Goal: Check status: Check status

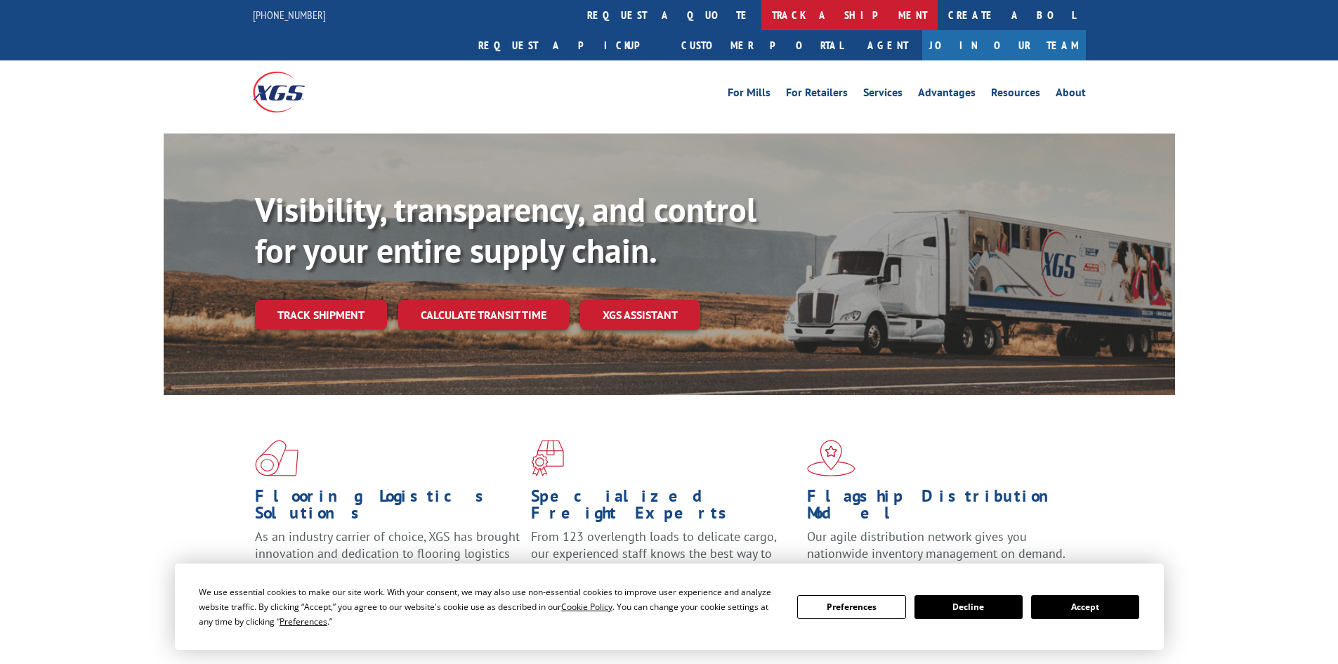
click at [762, 16] on link "track a shipment" at bounding box center [850, 15] width 176 height 30
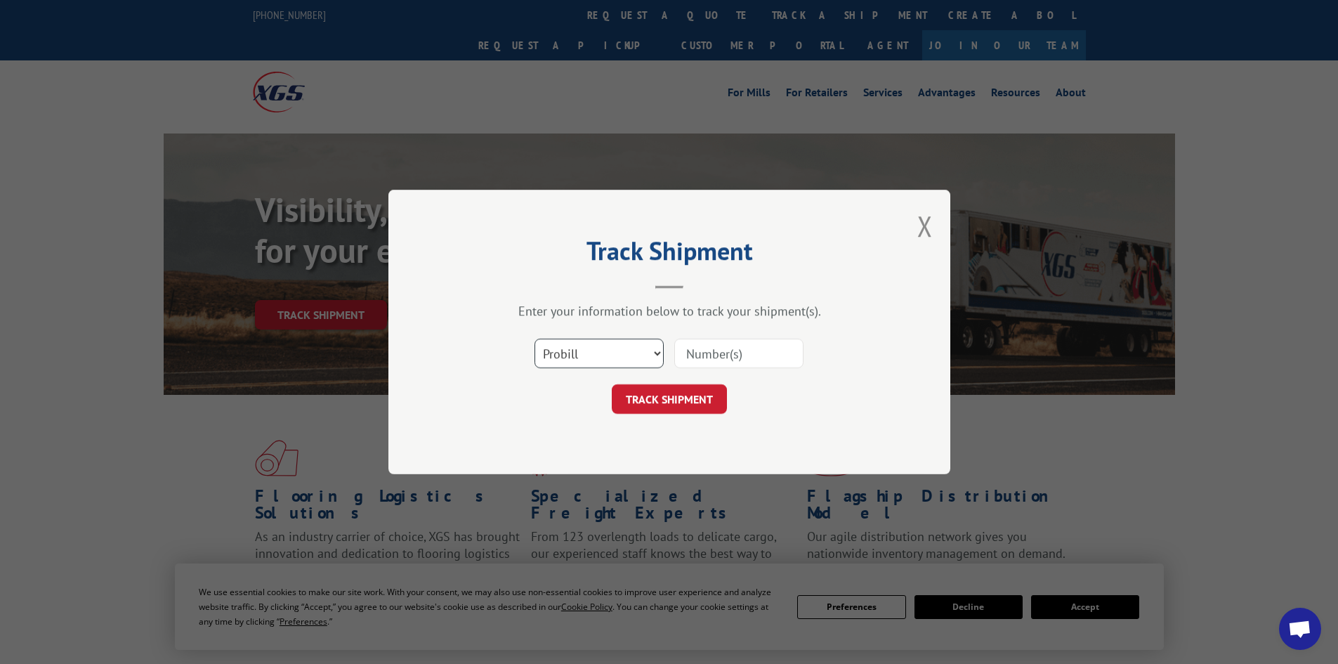
click at [622, 356] on select "Select category... Probill BOL PO" at bounding box center [599, 354] width 129 height 30
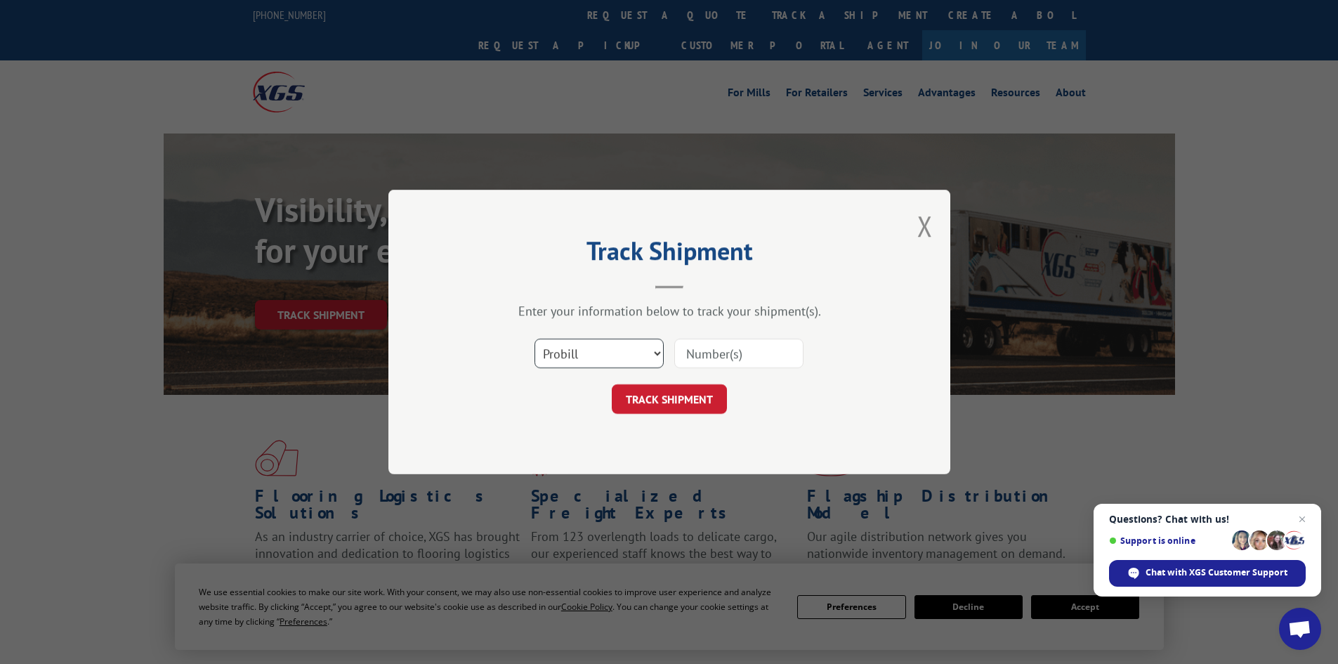
click at [622, 356] on select "Select category... Probill BOL PO" at bounding box center [599, 354] width 129 height 30
click at [716, 352] on input at bounding box center [738, 354] width 129 height 30
paste input "6026935"
type input "6026935"
click at [684, 401] on button "TRACK SHIPMENT" at bounding box center [669, 399] width 115 height 30
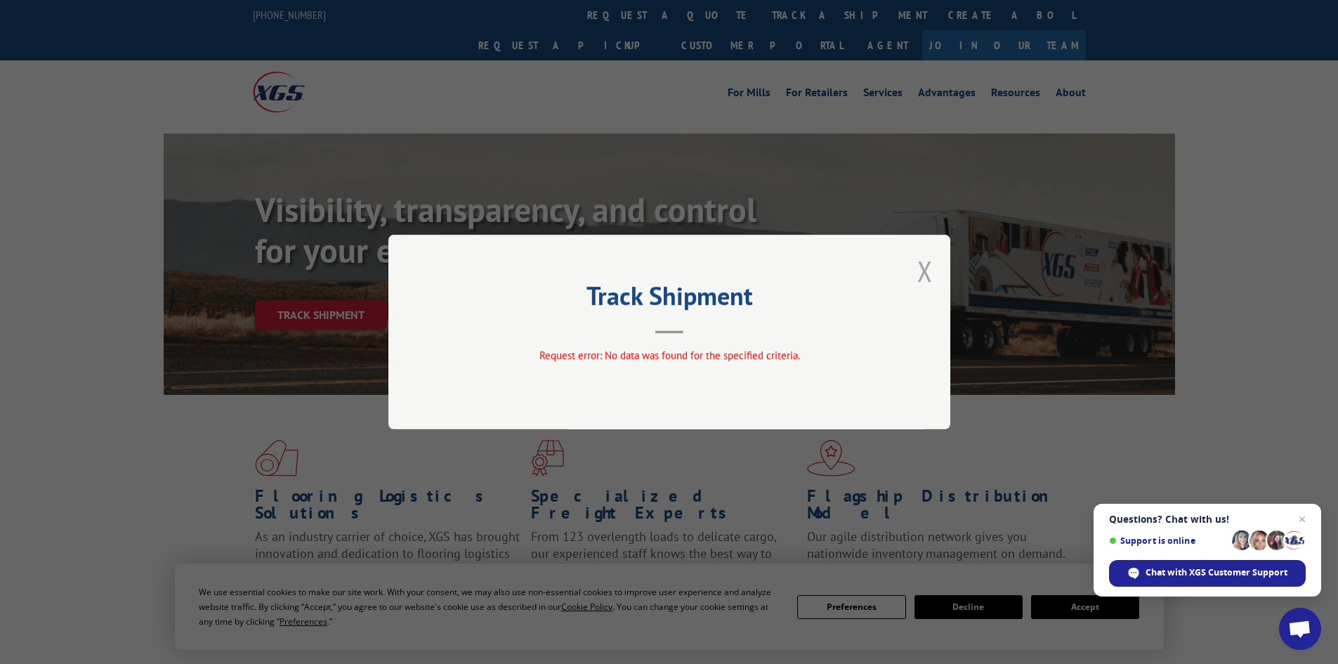
click at [928, 272] on button "Close modal" at bounding box center [925, 270] width 15 height 37
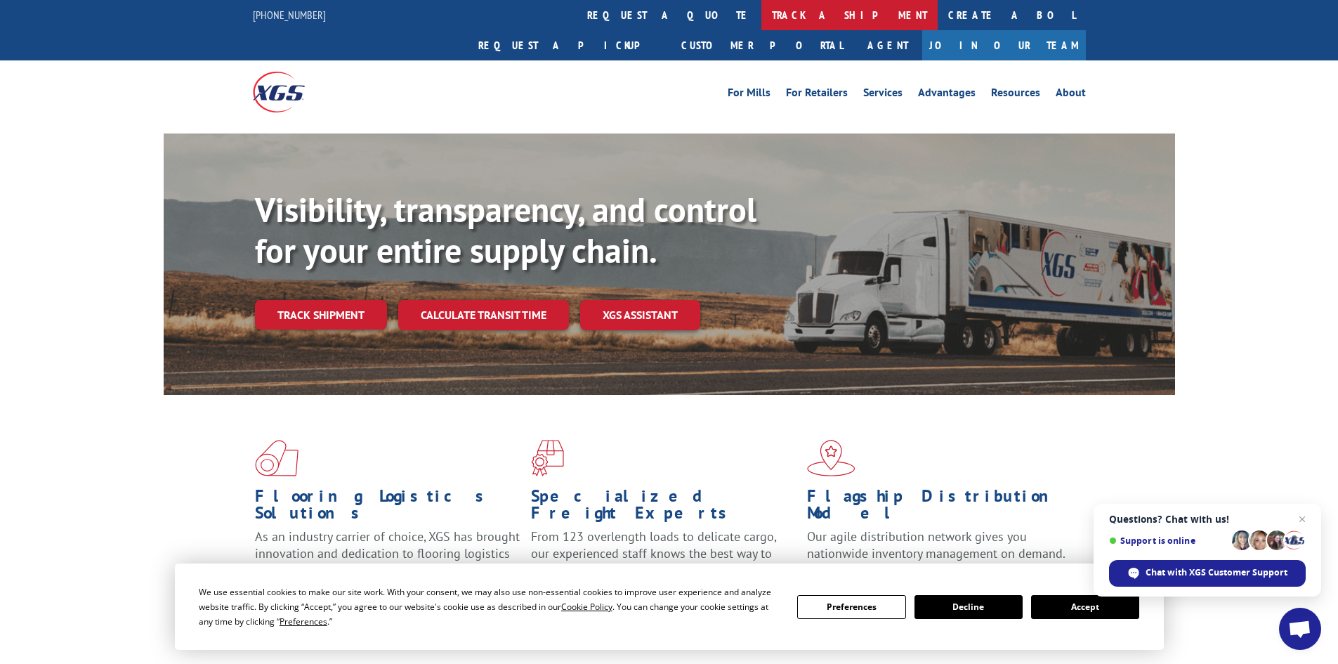
click at [762, 15] on link "track a shipment" at bounding box center [850, 15] width 176 height 30
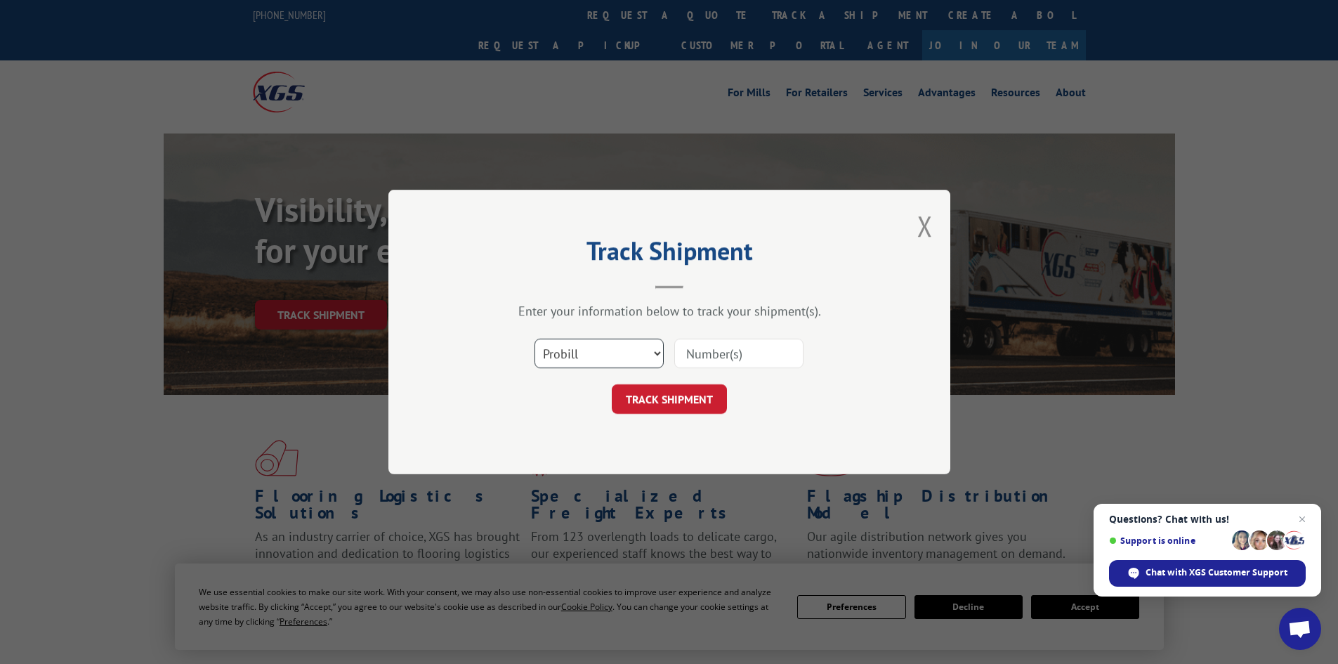
click at [613, 346] on select "Select category... Probill BOL PO" at bounding box center [599, 354] width 129 height 30
select select "bol"
click at [535, 339] on select "Select category... Probill BOL PO" at bounding box center [599, 354] width 129 height 30
click at [729, 363] on input at bounding box center [738, 354] width 129 height 30
paste input "6026935"
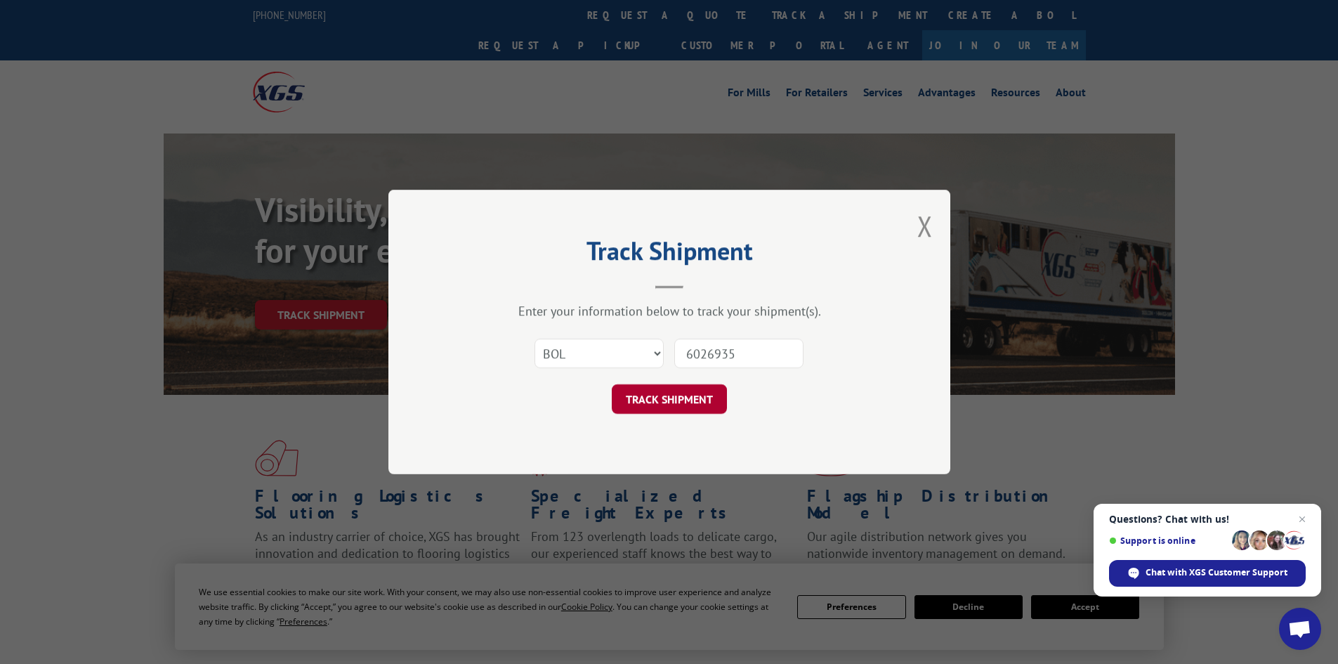
type input "6026935"
click at [668, 397] on button "TRACK SHIPMENT" at bounding box center [669, 399] width 115 height 30
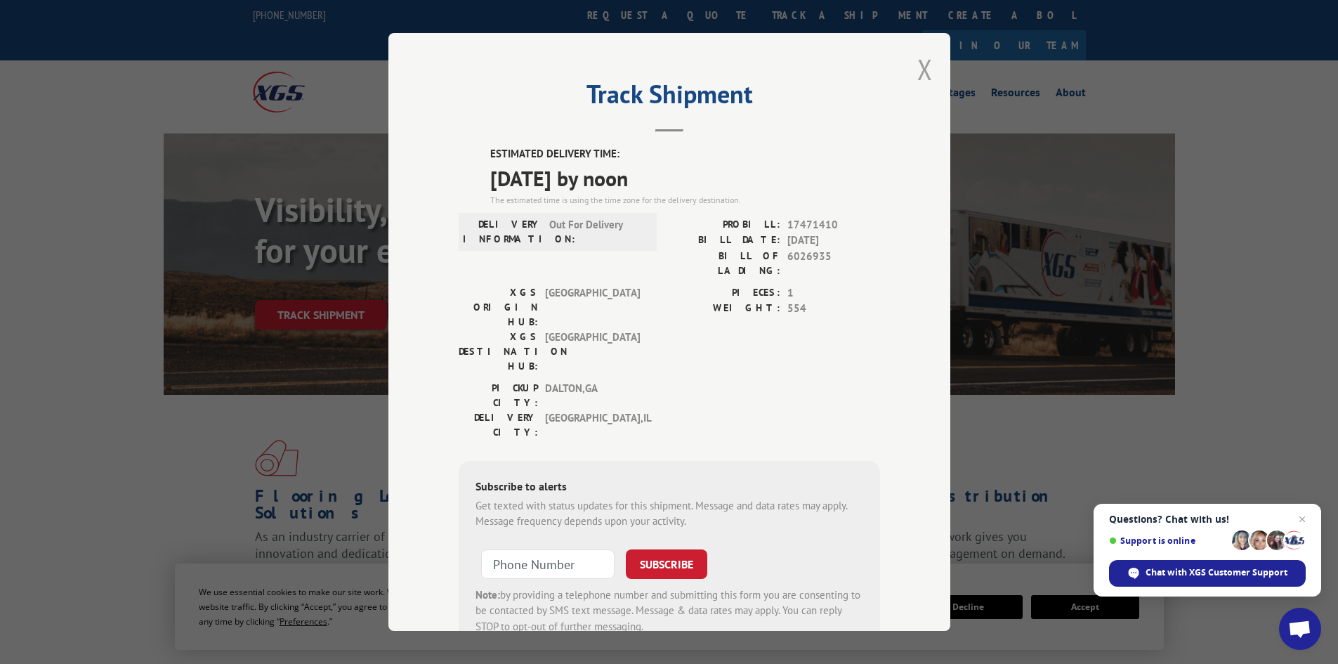
click at [923, 66] on button "Close modal" at bounding box center [925, 69] width 15 height 37
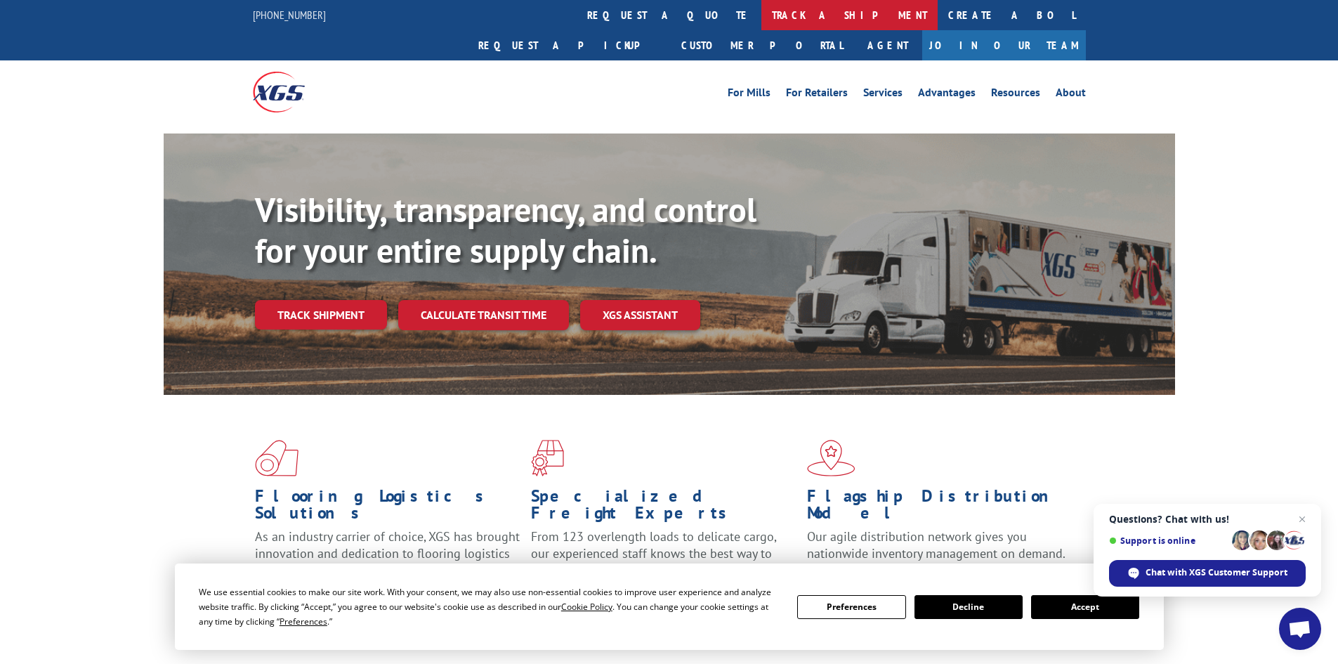
click at [762, 15] on link "track a shipment" at bounding box center [850, 15] width 176 height 30
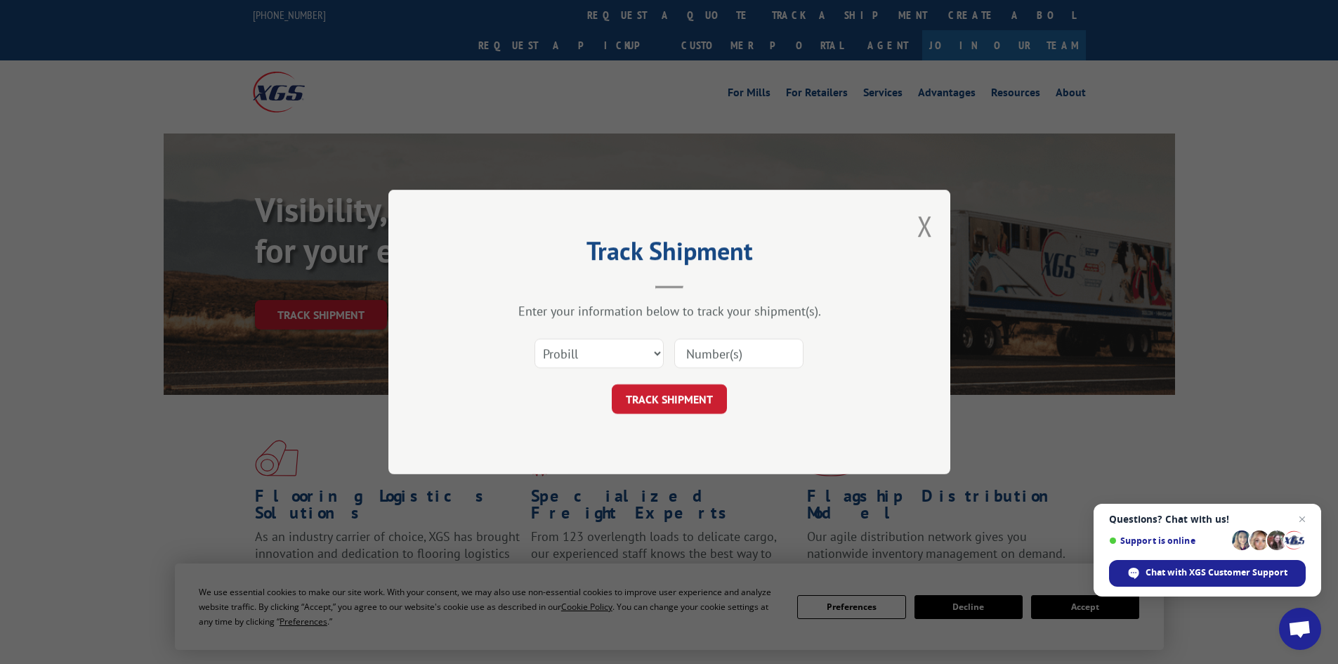
click at [735, 346] on input at bounding box center [738, 354] width 129 height 30
paste input "6026935"
type input "6026935"
click at [679, 391] on button "TRACK SHIPMENT" at bounding box center [669, 399] width 115 height 30
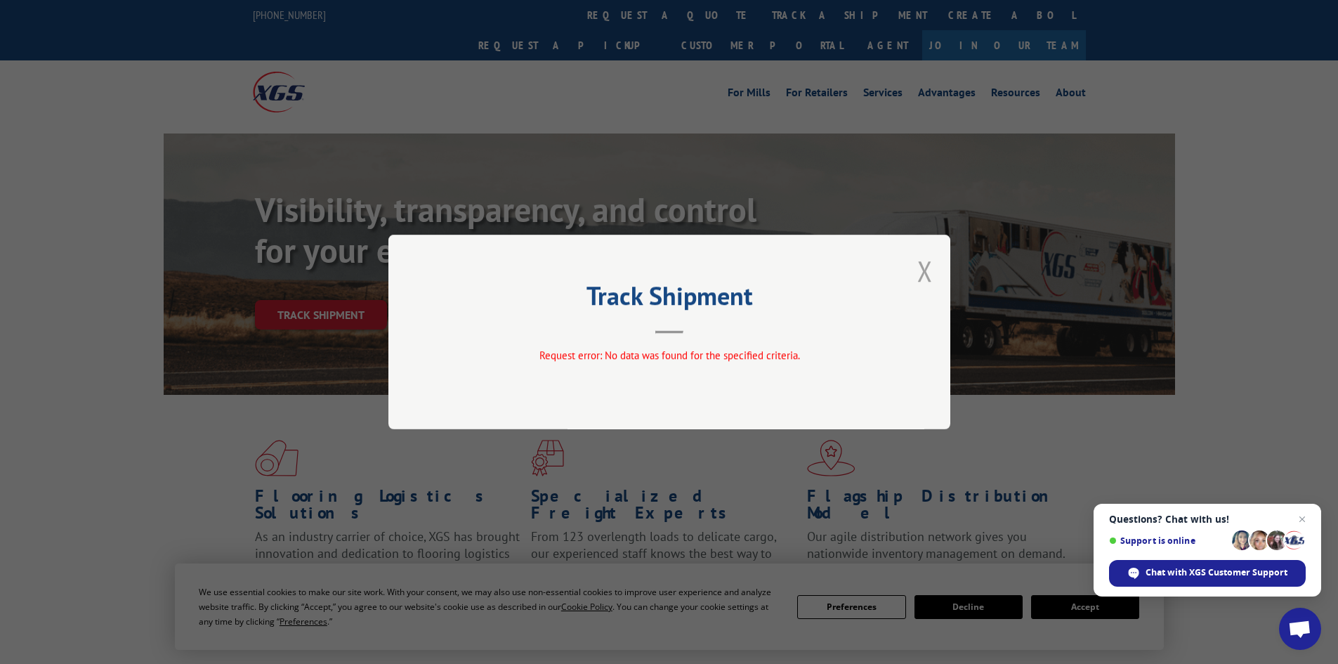
click at [927, 271] on button "Close modal" at bounding box center [925, 270] width 15 height 37
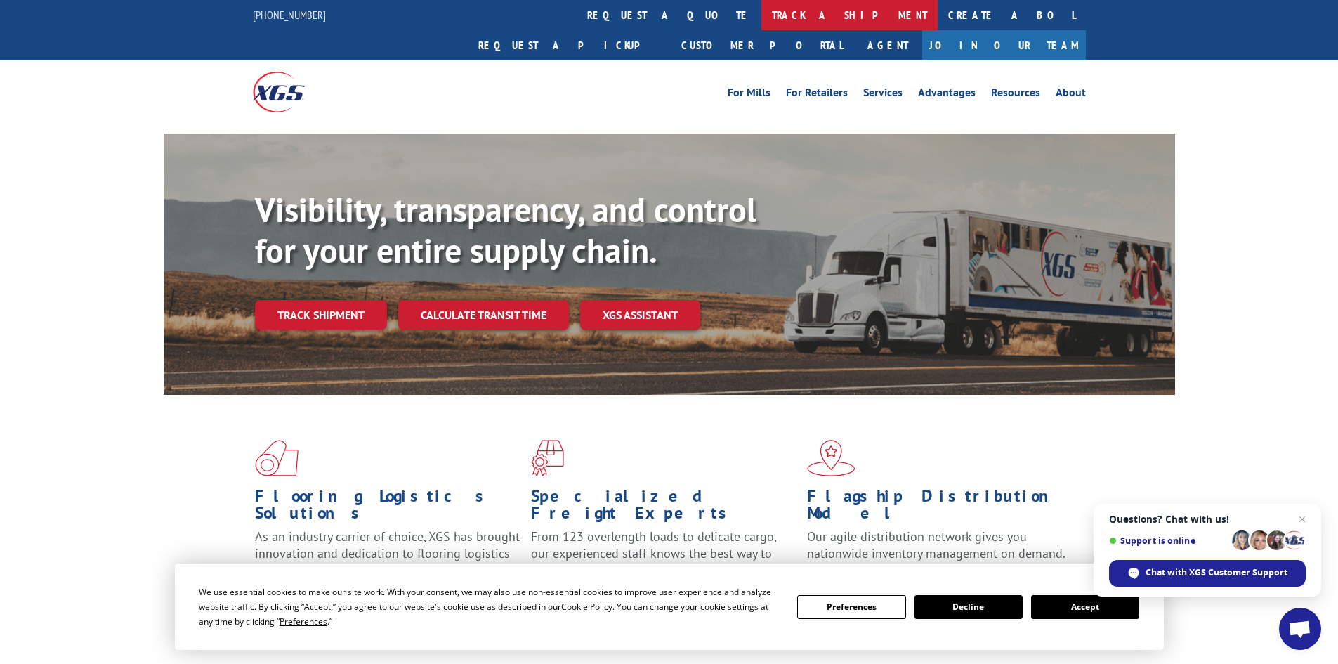
click at [762, 18] on link "track a shipment" at bounding box center [850, 15] width 176 height 30
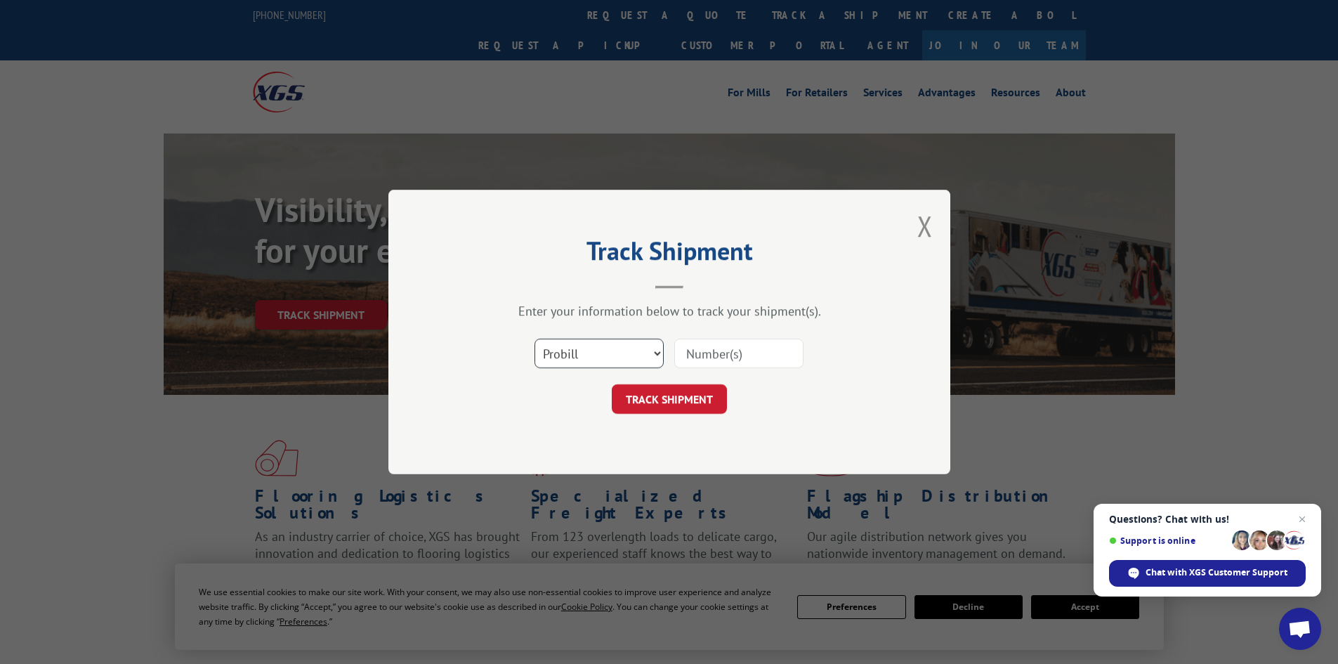
click at [627, 347] on select "Select category... Probill BOL PO" at bounding box center [599, 354] width 129 height 30
select select "bol"
click at [535, 339] on select "Select category... Probill BOL PO" at bounding box center [599, 354] width 129 height 30
click at [737, 356] on input at bounding box center [738, 354] width 129 height 30
paste input "6026935"
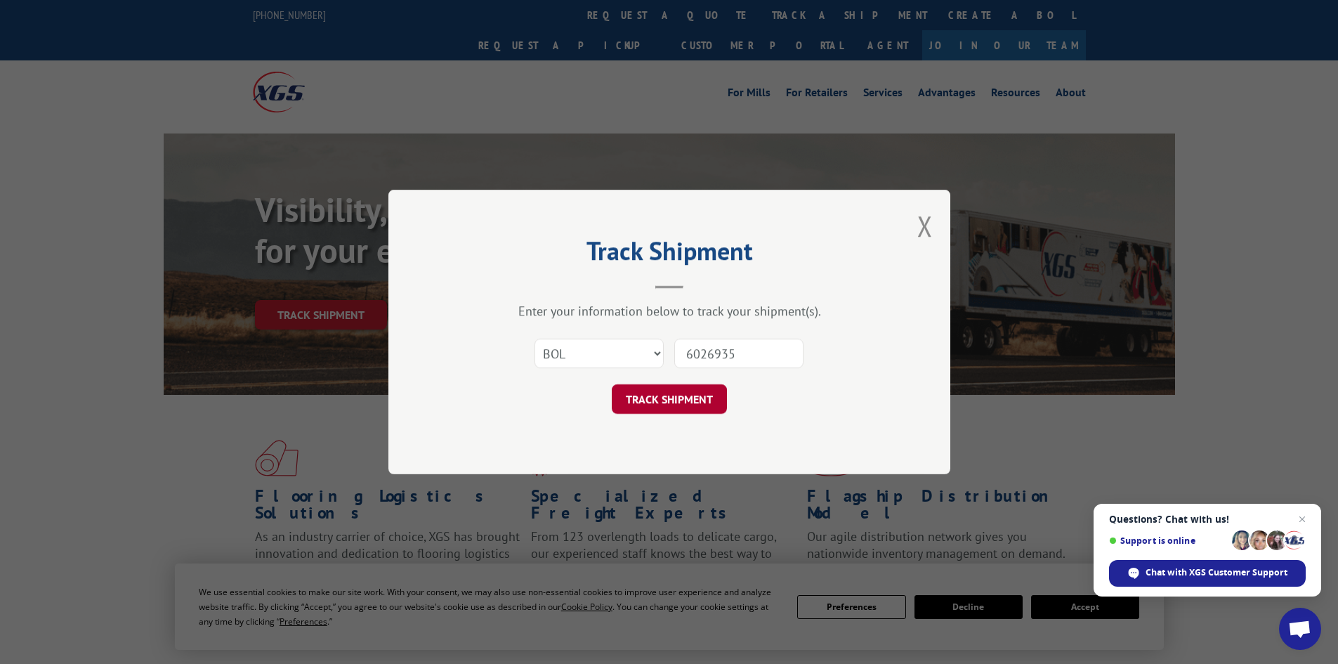
type input "6026935"
click at [674, 397] on button "TRACK SHIPMENT" at bounding box center [669, 399] width 115 height 30
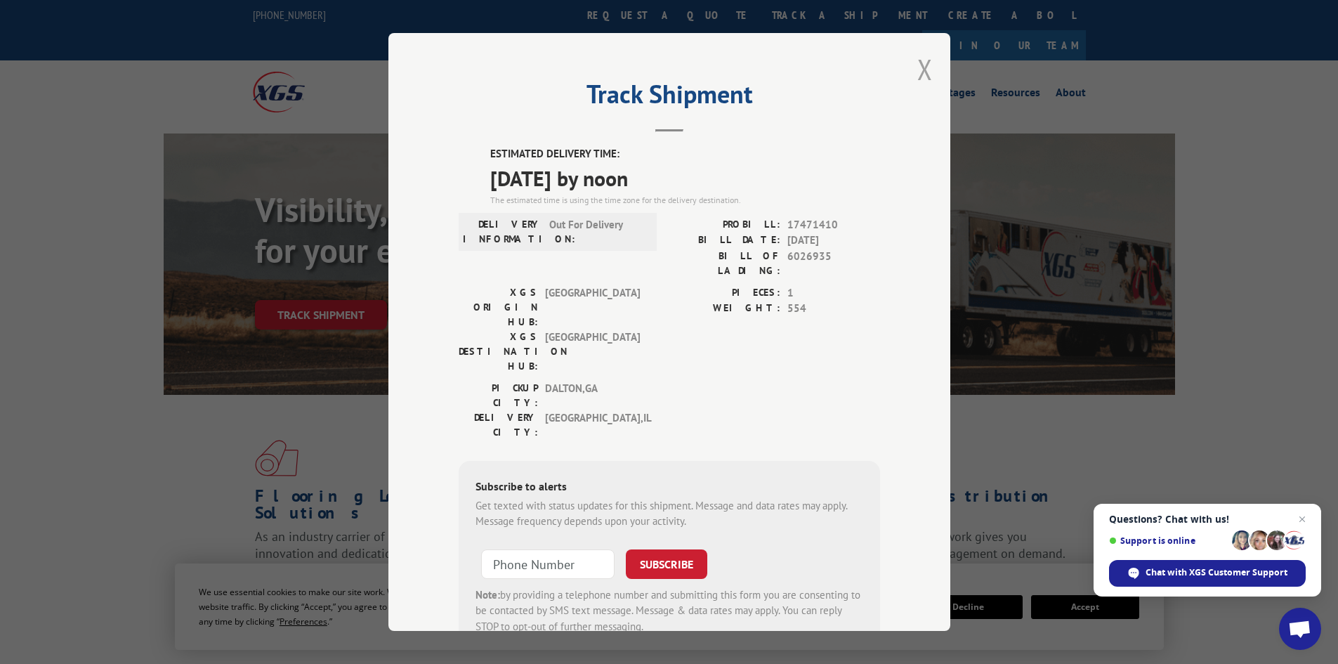
click at [922, 66] on button "Close modal" at bounding box center [925, 69] width 15 height 37
